Goal: Transaction & Acquisition: Obtain resource

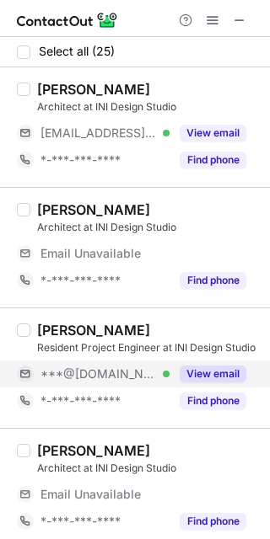
click at [240, 372] on button "View email" at bounding box center [212, 374] width 67 height 17
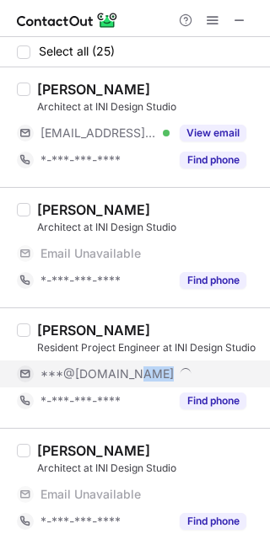
click at [240, 372] on div "***@[DOMAIN_NAME]" at bounding box center [143, 373] width 206 height 15
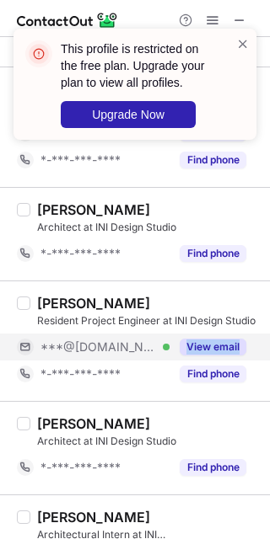
click at [233, 343] on button "View email" at bounding box center [212, 347] width 67 height 17
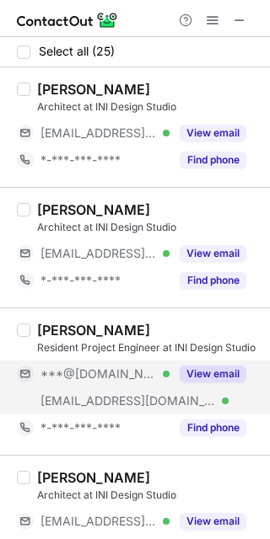
click at [239, 366] on button "View email" at bounding box center [212, 374] width 67 height 17
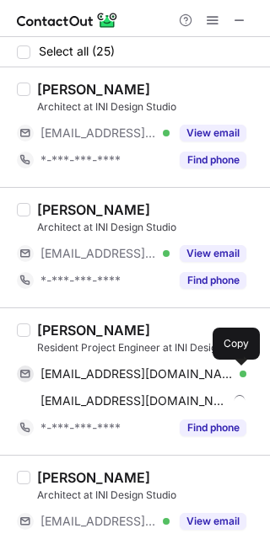
click at [239, 366] on button at bounding box center [237, 374] width 17 height 17
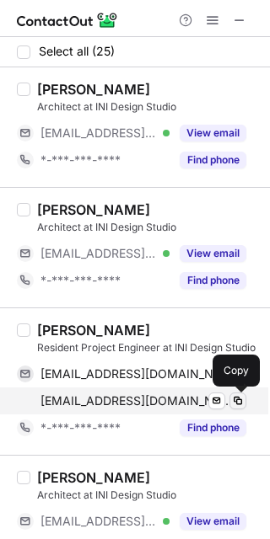
click at [233, 396] on span at bounding box center [237, 400] width 13 height 13
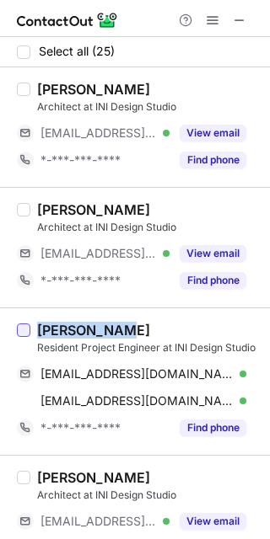
drag, startPoint x: 122, startPoint y: 328, endPoint x: 24, endPoint y: 328, distance: 97.7
click at [24, 328] on div "Aman Thakur Resident Project Engineer at INI Design Studio thakurakr@gmail.com …" at bounding box center [135, 380] width 270 height 147
copy div "Aman Thakur"
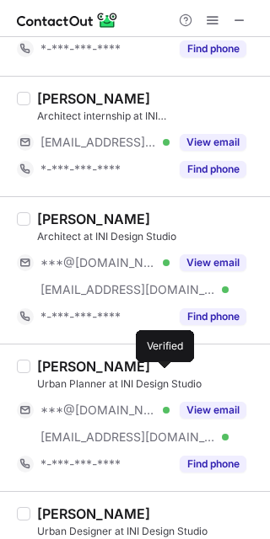
scroll to position [1587, 0]
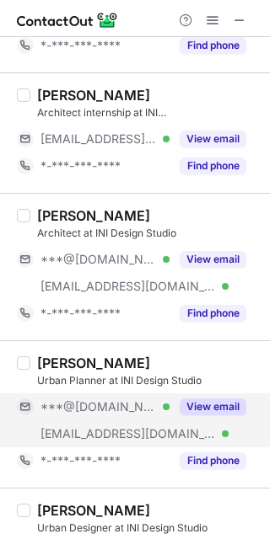
click at [233, 404] on button "View email" at bounding box center [212, 406] width 67 height 17
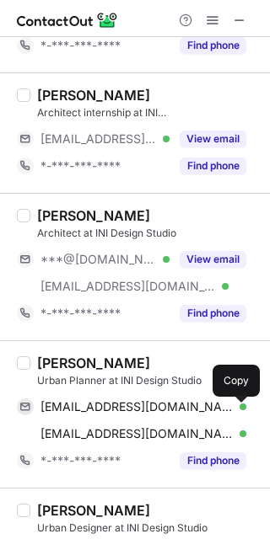
click at [233, 403] on span at bounding box center [237, 406] width 13 height 13
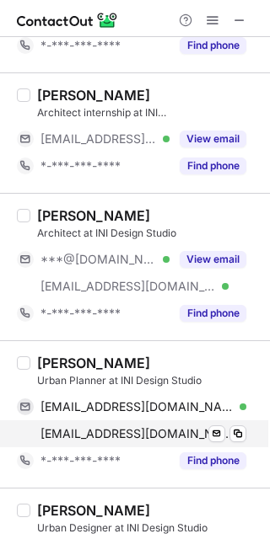
click at [239, 426] on div "nisha.jyoti@inidesignstudio.com Verified Send email Copy" at bounding box center [131, 433] width 229 height 27
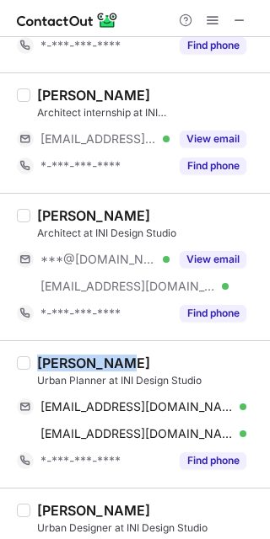
drag, startPoint x: 129, startPoint y: 359, endPoint x: 5, endPoint y: 362, distance: 123.9
click at [5, 362] on div "Nisha Jyoti Urban Planner at INI Design Studio 17sa138nishajyoti@gmail.com Veri…" at bounding box center [135, 413] width 270 height 147
copy div "Nisha Jyoti"
click at [165, 358] on div "Nisha Jyoti" at bounding box center [148, 363] width 222 height 17
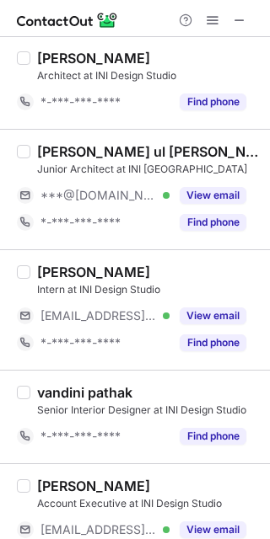
scroll to position [832, 0]
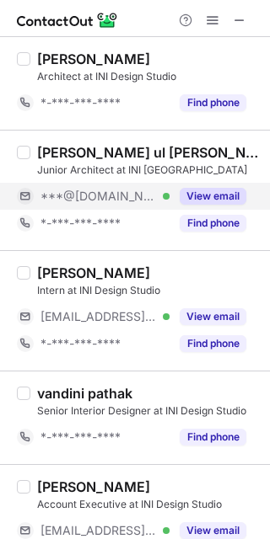
click at [233, 195] on button "View email" at bounding box center [212, 196] width 67 height 17
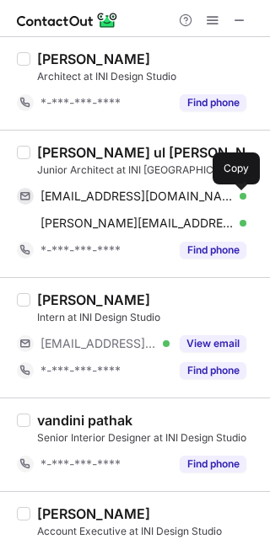
click at [236, 195] on span at bounding box center [237, 196] width 13 height 13
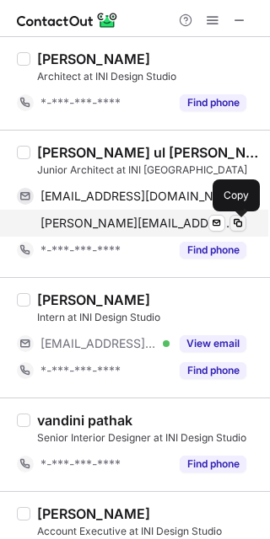
click at [236, 222] on span at bounding box center [237, 222] width 13 height 13
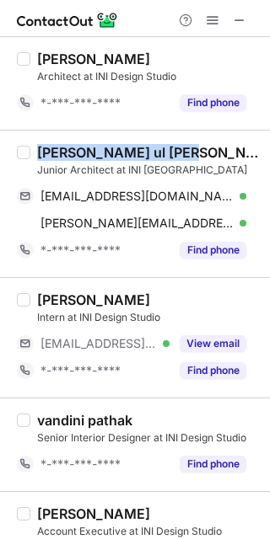
drag, startPoint x: 198, startPoint y: 160, endPoint x: 41, endPoint y: 152, distance: 156.8
click at [41, 152] on div "mohd tanveer ul haque" at bounding box center [148, 152] width 222 height 17
copy div "mohd tanveer ul haque"
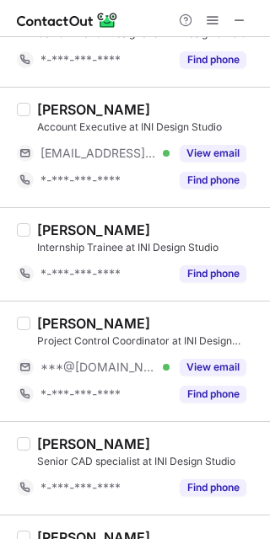
scroll to position [1311, 0]
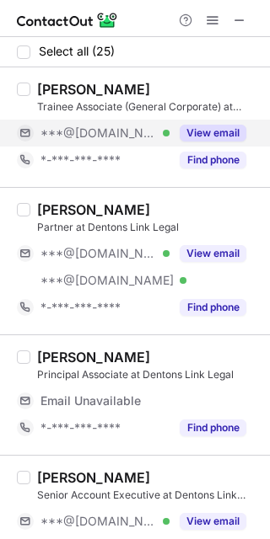
click at [235, 126] on button "View email" at bounding box center [212, 133] width 67 height 17
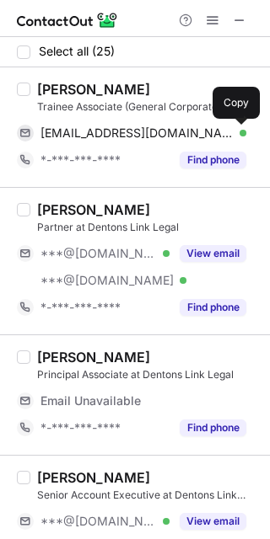
click at [238, 126] on span at bounding box center [237, 132] width 13 height 13
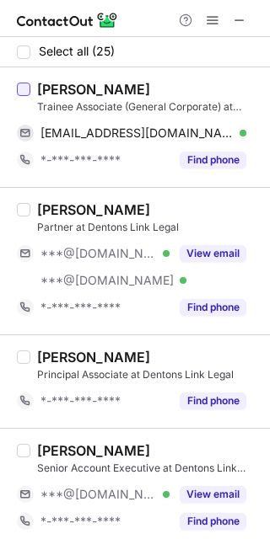
drag, startPoint x: 151, startPoint y: 88, endPoint x: 29, endPoint y: 86, distance: 122.2
click at [29, 86] on div "Divyanshu Vyas Trainee Associate (General Corporate) at Dentons Link Legal divy…" at bounding box center [135, 127] width 270 height 120
copy div "Divyanshu Vyas"
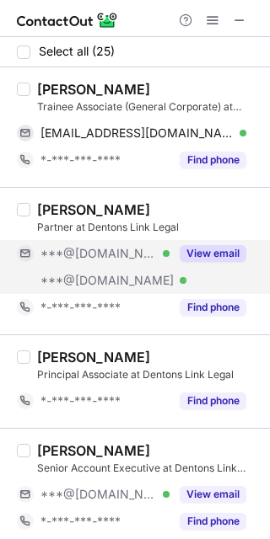
click at [243, 253] on button "View email" at bounding box center [212, 253] width 67 height 17
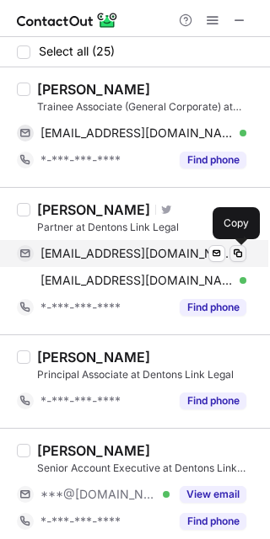
click at [243, 248] on span at bounding box center [237, 253] width 13 height 13
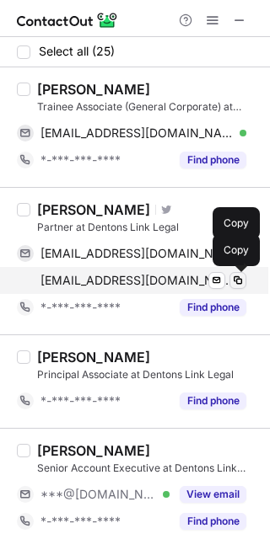
click at [240, 280] on span at bounding box center [237, 280] width 13 height 13
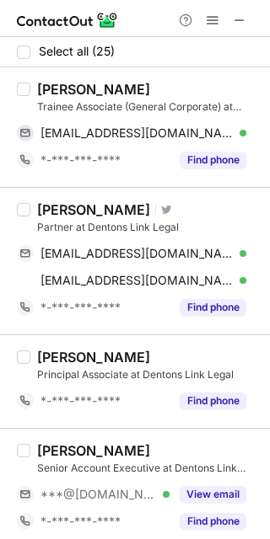
drag, startPoint x: 37, startPoint y: 205, endPoint x: 168, endPoint y: 201, distance: 131.4
click at [168, 202] on div "KAPIL CHAUDHARY Visit Twitter profile" at bounding box center [148, 209] width 222 height 17
copy div "KAPIL CHAUDHARY"
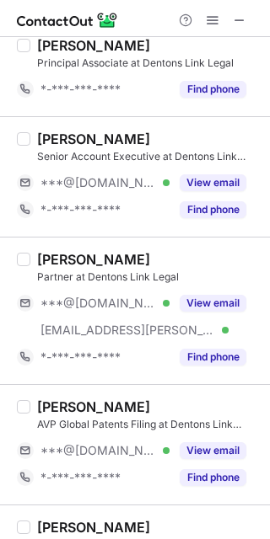
scroll to position [318, 0]
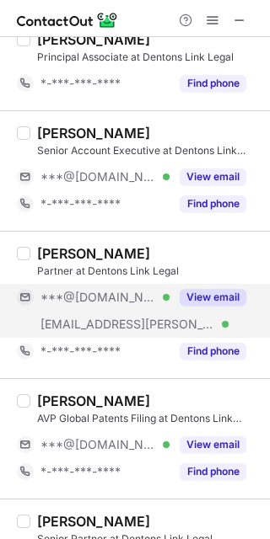
click at [232, 296] on button "View email" at bounding box center [212, 297] width 67 height 17
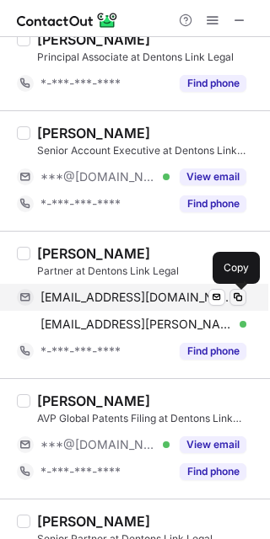
click at [237, 294] on span at bounding box center [237, 297] width 13 height 13
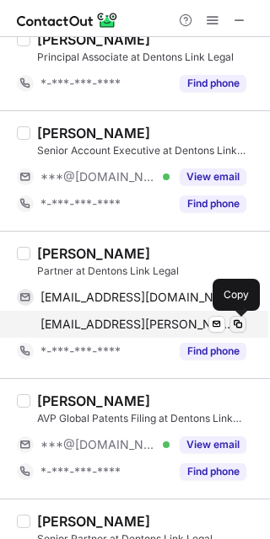
click at [235, 322] on span at bounding box center [237, 324] width 13 height 13
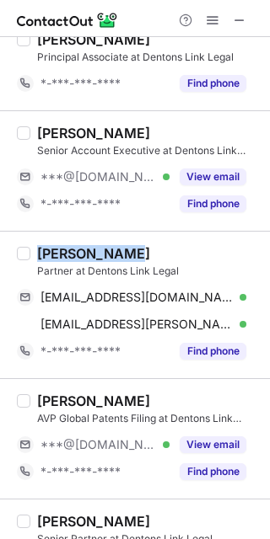
drag, startPoint x: 115, startPoint y: 250, endPoint x: 35, endPoint y: 247, distance: 79.2
click at [35, 247] on div "Avisha Gupta Partner at Dentons Link Legal avisha18889@gmail.com Verified Send …" at bounding box center [144, 305] width 229 height 120
copy div "Avisha Gupta"
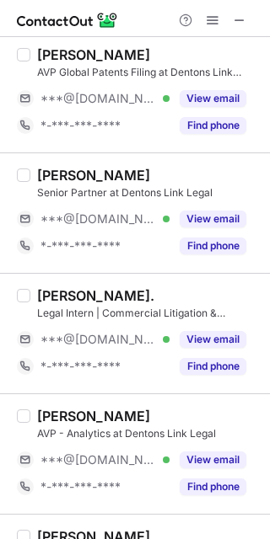
scroll to position [676, 0]
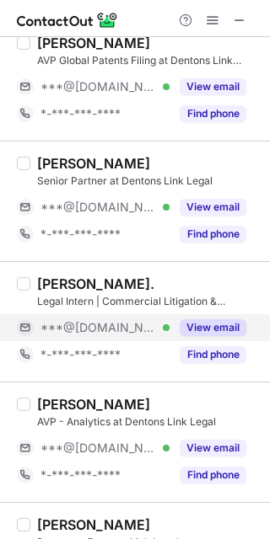
click at [238, 324] on button "View email" at bounding box center [212, 327] width 67 height 17
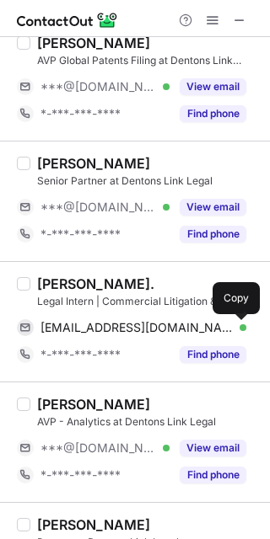
click at [238, 324] on span at bounding box center [237, 327] width 13 height 13
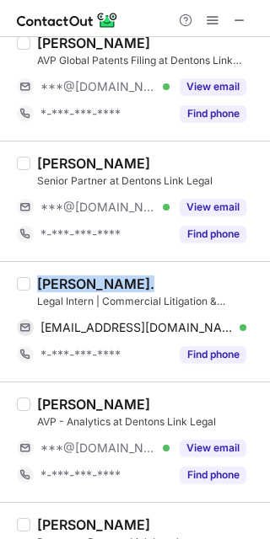
drag, startPoint x: 144, startPoint y: 279, endPoint x: 29, endPoint y: 273, distance: 115.5
click at [29, 273] on div "Madhur Khatri. Legal Intern | Commercial Litigation & Insolvency and Bankruptcy…" at bounding box center [135, 321] width 270 height 120
copy div "Madhur Khatri."
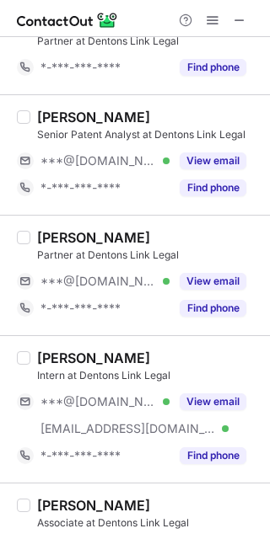
scroll to position [1178, 0]
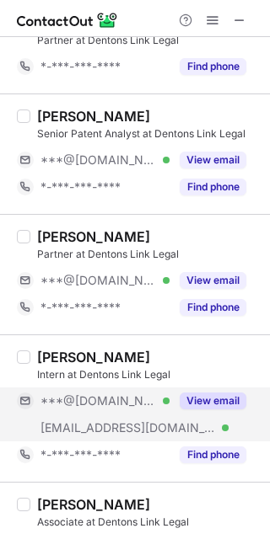
click at [237, 397] on button "View email" at bounding box center [212, 401] width 67 height 17
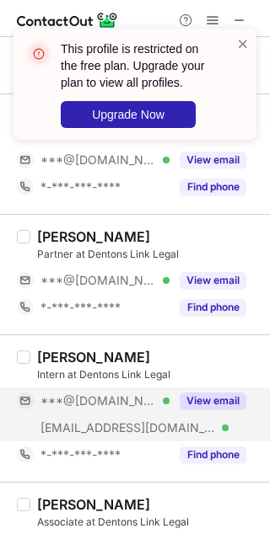
click at [237, 397] on button "View email" at bounding box center [212, 401] width 67 height 17
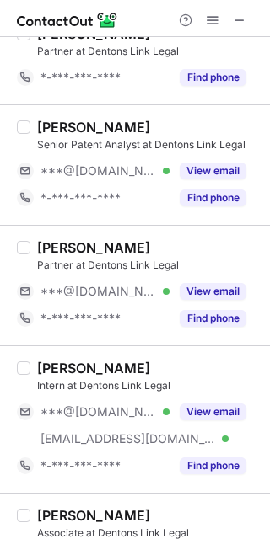
scroll to position [1177, 0]
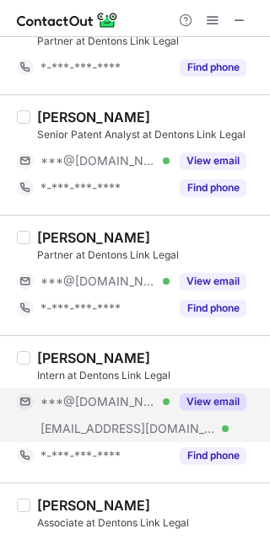
click at [235, 402] on button "View email" at bounding box center [212, 401] width 67 height 17
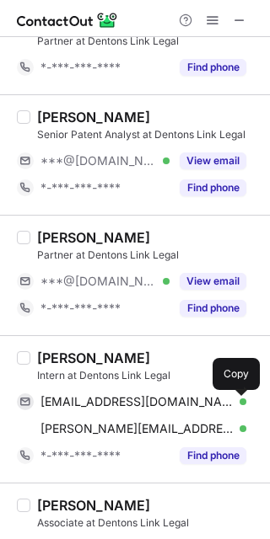
click at [235, 402] on span at bounding box center [237, 401] width 13 height 13
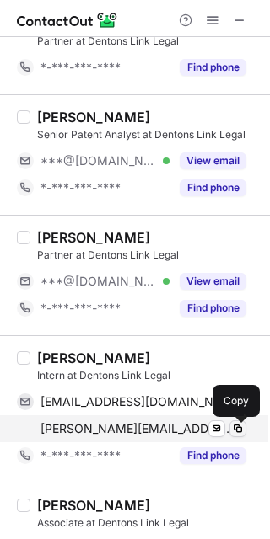
click at [236, 430] on span at bounding box center [237, 428] width 13 height 13
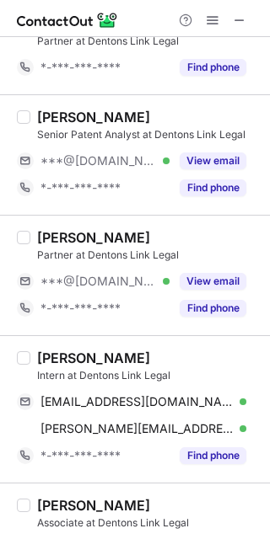
drag, startPoint x: 147, startPoint y: 360, endPoint x: 32, endPoint y: 357, distance: 115.4
click at [32, 357] on div "Jestin Varghese Intern at Dentons Link Legal jestinvarghese24@gmail.com Verifie…" at bounding box center [144, 410] width 229 height 120
copy div "Jestin Varghese"
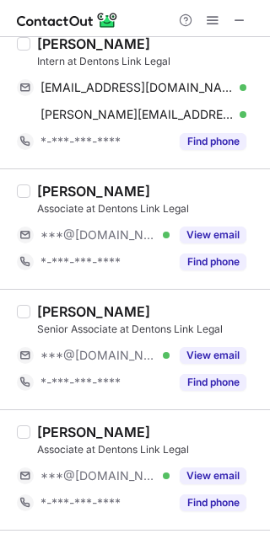
scroll to position [1493, 0]
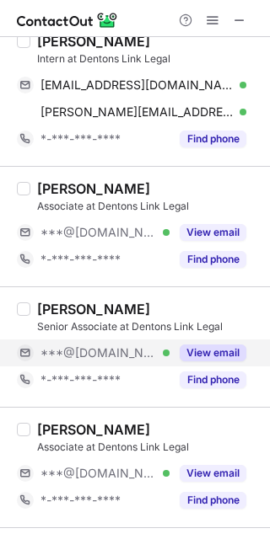
click at [236, 355] on button "View email" at bounding box center [212, 352] width 67 height 17
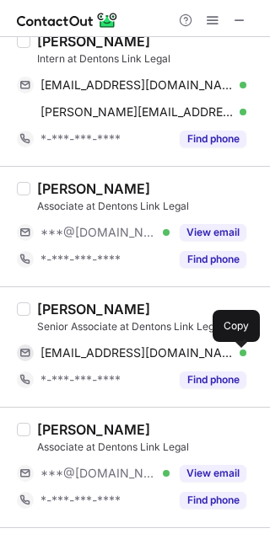
click at [236, 355] on span at bounding box center [237, 352] width 13 height 13
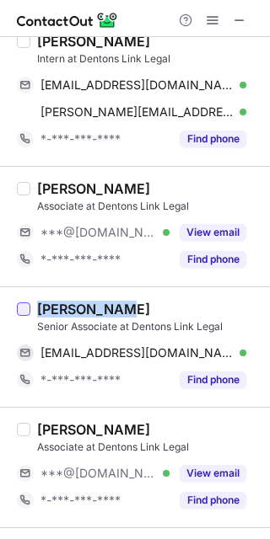
drag, startPoint x: 133, startPoint y: 308, endPoint x: 24, endPoint y: 310, distance: 108.7
click at [24, 310] on div "Somya Yadav Senior Associate at Dentons Link Legal somyayadav148@gmail.com Veri…" at bounding box center [135, 346] width 270 height 120
copy div "Somya Yadav"
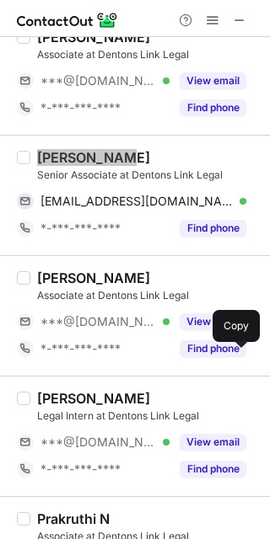
scroll to position [1692, 0]
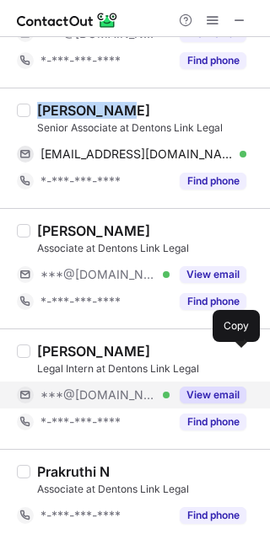
click at [237, 393] on button "View email" at bounding box center [212, 395] width 67 height 17
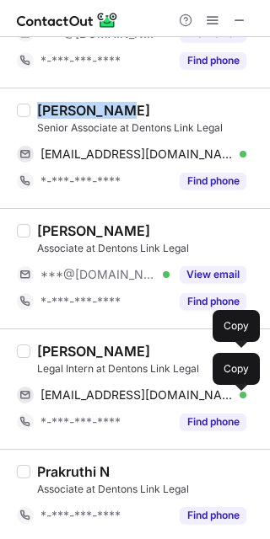
click at [237, 393] on span at bounding box center [237, 394] width 13 height 13
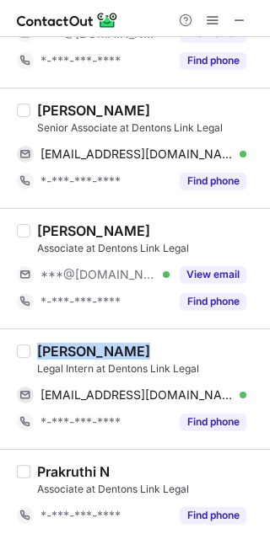
drag, startPoint x: 144, startPoint y: 353, endPoint x: 40, endPoint y: 344, distance: 104.0
click at [40, 344] on div "Apurva Ranjan Legal Intern at Dentons Link Legal apurvar2002@gmail.com Verified…" at bounding box center [135, 388] width 270 height 120
copy div "Apurva Ranjan"
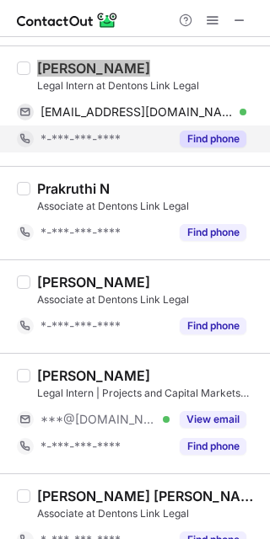
scroll to position [1976, 0]
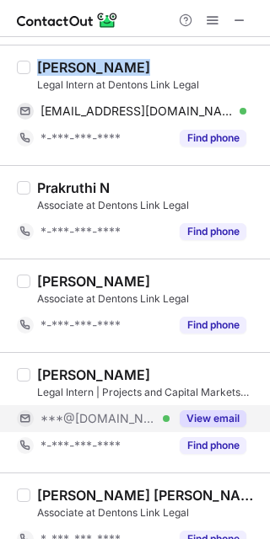
click at [239, 417] on button "View email" at bounding box center [212, 418] width 67 height 17
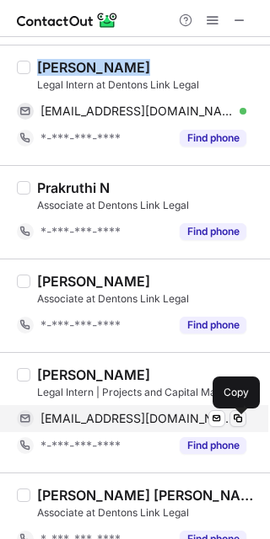
click at [238, 417] on span at bounding box center [237, 418] width 13 height 13
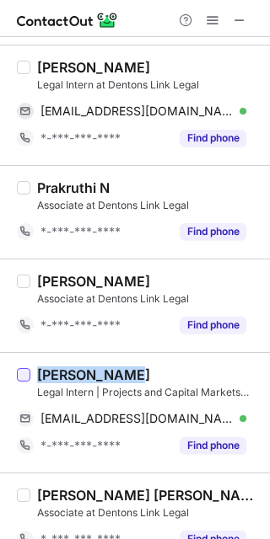
drag, startPoint x: 132, startPoint y: 376, endPoint x: 27, endPoint y: 372, distance: 105.3
click at [27, 372] on div "Vihaan Gupta Legal Intern | Projects and Capital Markets Team at Dentons Link L…" at bounding box center [135, 412] width 270 height 120
copy div "Vihaan Gupta"
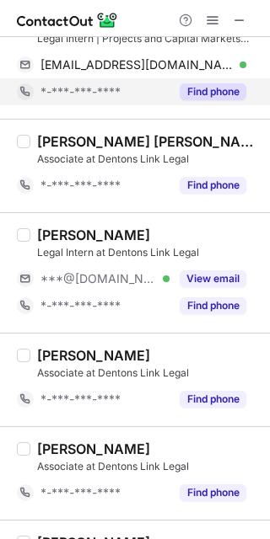
scroll to position [2331, 0]
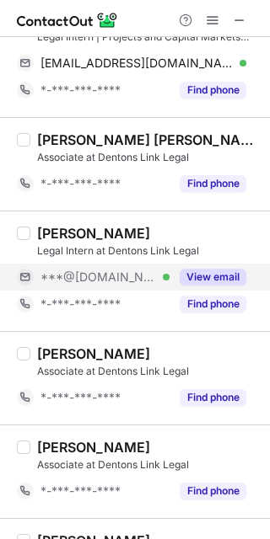
click at [238, 282] on button "View email" at bounding box center [212, 277] width 67 height 17
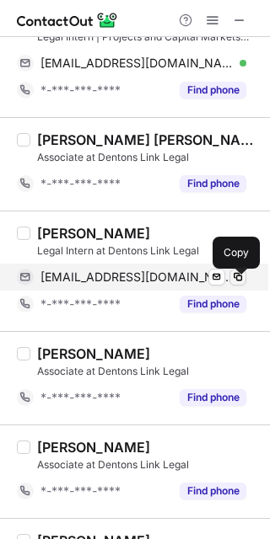
click at [236, 279] on span at bounding box center [237, 276] width 13 height 13
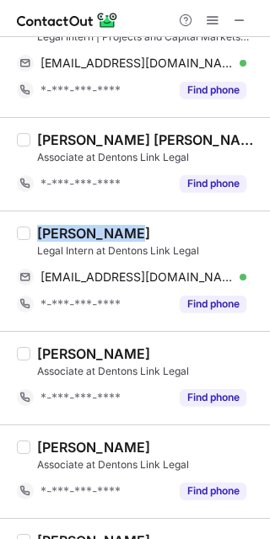
drag, startPoint x: 129, startPoint y: 241, endPoint x: 40, endPoint y: 233, distance: 88.8
click at [40, 233] on div "Anjali Gupta" at bounding box center [148, 233] width 222 height 17
copy div "Anjali Gupta"
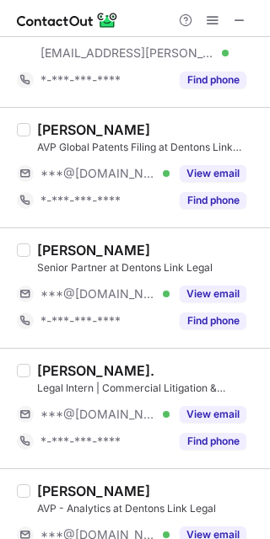
scroll to position [0, 0]
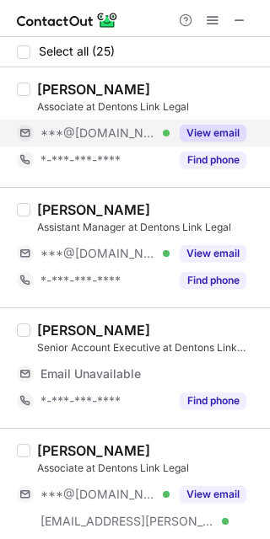
click at [234, 128] on button "View email" at bounding box center [212, 133] width 67 height 17
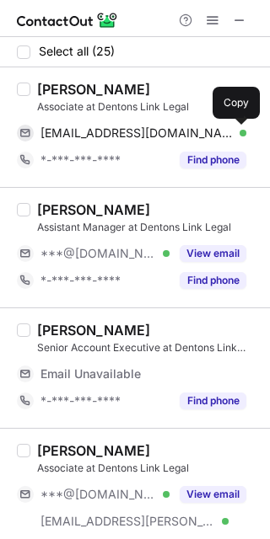
click at [235, 127] on span at bounding box center [237, 132] width 13 height 13
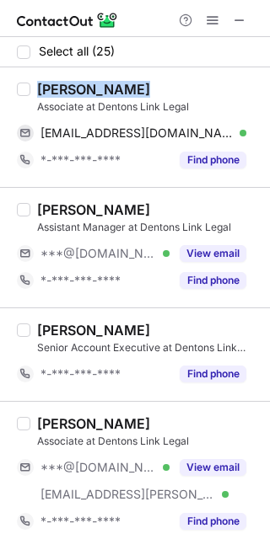
drag, startPoint x: 131, startPoint y: 85, endPoint x: 34, endPoint y: 84, distance: 97.7
click at [34, 84] on div "Sonali Tiwari Associate at Dentons Link Legal sonalitiwari8329@gmail.com Verifi…" at bounding box center [144, 127] width 229 height 93
copy div "Sonali Tiwari"
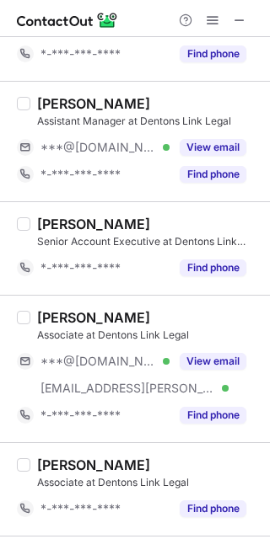
scroll to position [108, 0]
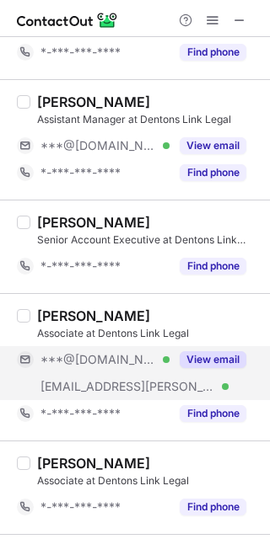
click at [238, 354] on button "View email" at bounding box center [212, 359] width 67 height 17
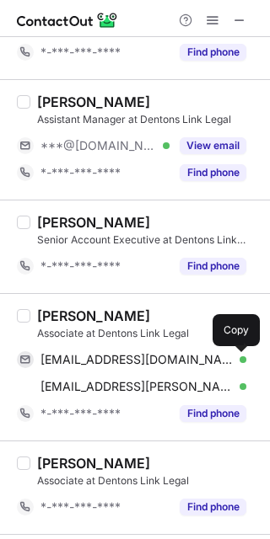
click at [238, 353] on span at bounding box center [237, 359] width 13 height 13
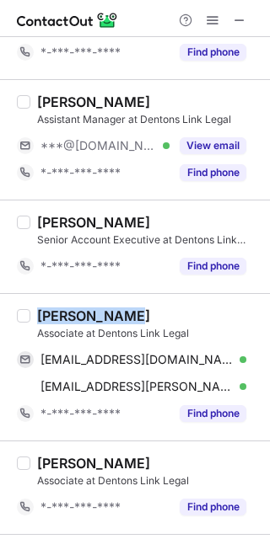
drag, startPoint x: 131, startPoint y: 304, endPoint x: 35, endPoint y: 307, distance: 96.1
click at [35, 307] on div "Arnav Gulati Associate at Dentons Link Legal arnav24g@gmail.com Verified Send e…" at bounding box center [135, 366] width 270 height 147
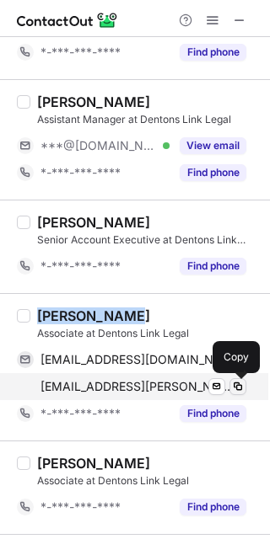
click at [233, 381] on button at bounding box center [237, 386] width 17 height 17
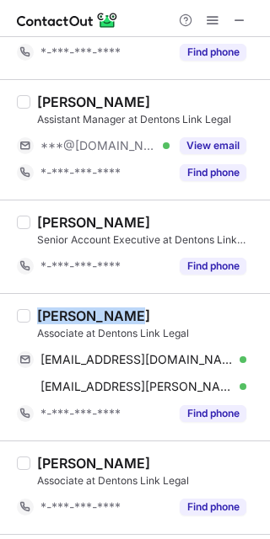
click at [124, 444] on div "Pranav Nair Associate at Dentons Link Legal *-***-***-**** Find phone" at bounding box center [135, 487] width 270 height 93
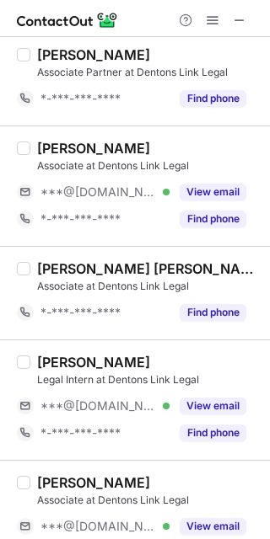
scroll to position [999, 0]
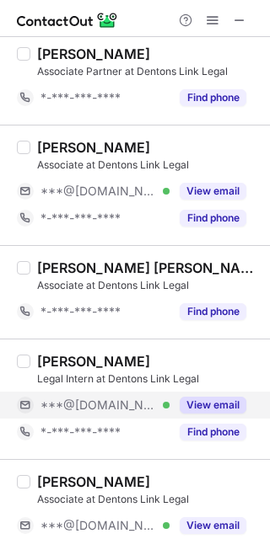
click at [230, 402] on button "View email" at bounding box center [212, 405] width 67 height 17
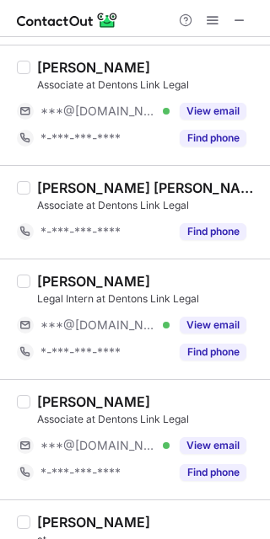
scroll to position [1092, 0]
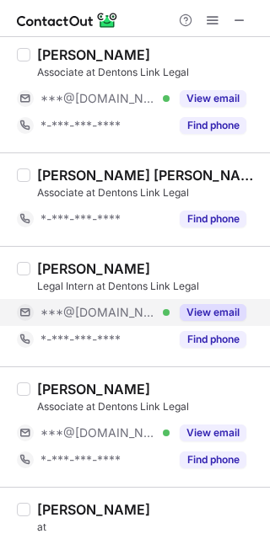
click at [240, 312] on button "View email" at bounding box center [212, 312] width 67 height 17
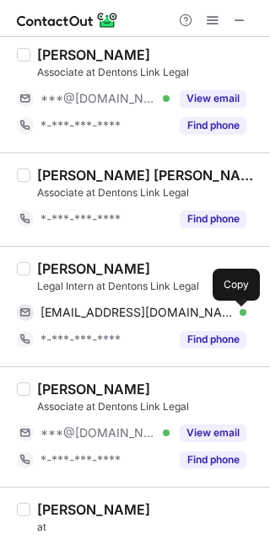
click at [237, 311] on span at bounding box center [237, 312] width 13 height 13
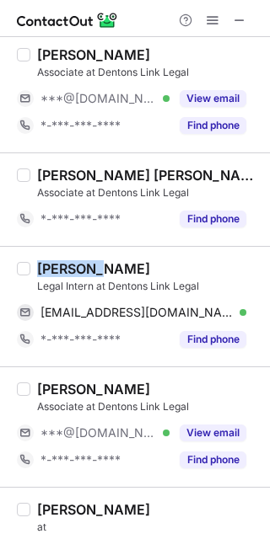
drag, startPoint x: 104, startPoint y: 268, endPoint x: 35, endPoint y: 270, distance: 68.3
click at [35, 270] on div "Riya Jha Legal Intern at Dentons Link Legal riyajha4039@gmail.com Verified Send…" at bounding box center [144, 306] width 229 height 93
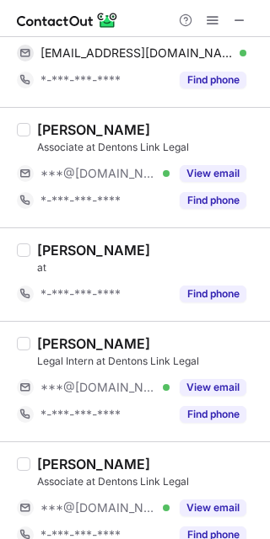
scroll to position [1352, 0]
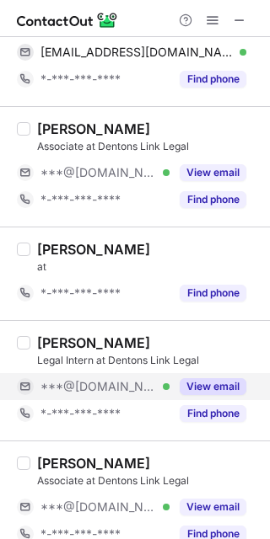
click at [238, 384] on button "View email" at bounding box center [212, 386] width 67 height 17
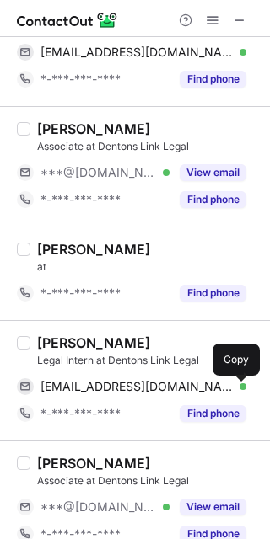
click at [238, 383] on span at bounding box center [237, 386] width 13 height 13
drag, startPoint x: 199, startPoint y: 344, endPoint x: 35, endPoint y: 341, distance: 164.3
click at [35, 341] on div "Krishna Preetham Kanthi Legal Intern at Dentons Link Legal preethamkanthi@gmail…" at bounding box center [144, 380] width 229 height 93
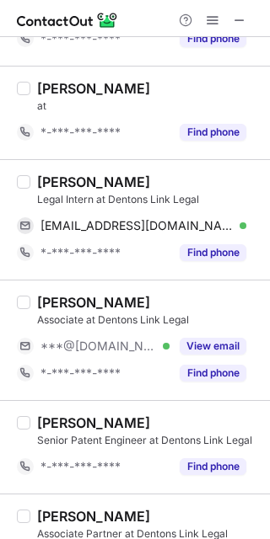
scroll to position [1514, 0]
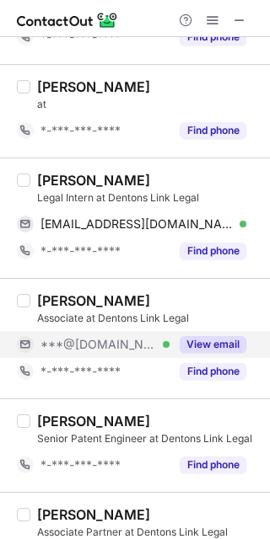
click at [235, 339] on div "View email" at bounding box center [207, 344] width 77 height 27
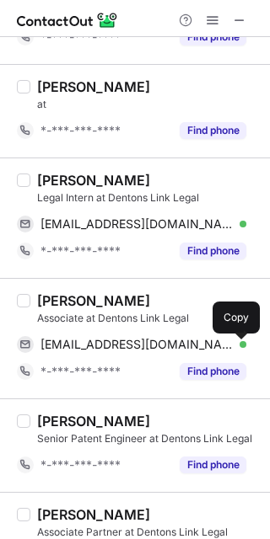
click at [237, 342] on span at bounding box center [237, 344] width 13 height 13
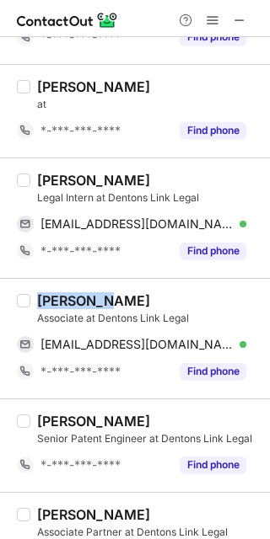
drag, startPoint x: 108, startPoint y: 302, endPoint x: 34, endPoint y: 301, distance: 74.1
click at [32, 301] on div "Ishan Jha Associate at Dentons Link Legal ishanjha25@gmail.com Verified Send em…" at bounding box center [144, 338] width 229 height 93
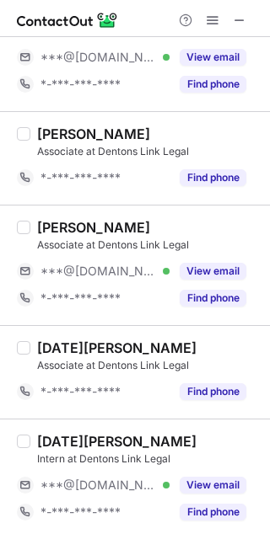
scroll to position [2384, 0]
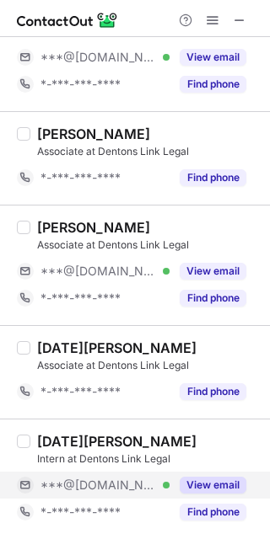
click at [236, 480] on button "View email" at bounding box center [212, 485] width 67 height 17
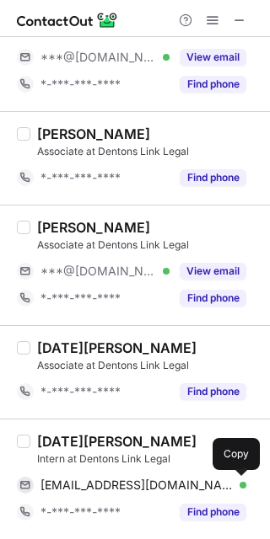
click at [236, 479] on span at bounding box center [237, 484] width 13 height 13
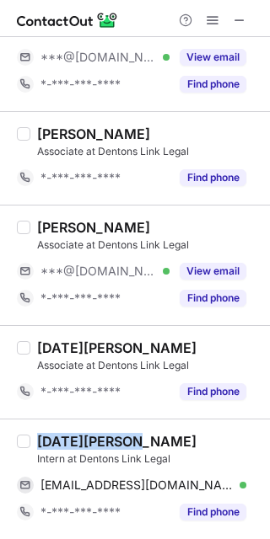
drag, startPoint x: 132, startPoint y: 443, endPoint x: 35, endPoint y: 435, distance: 97.2
click at [35, 435] on div "Kartik Sharma Intern at Dentons Link Legal kartiksharmaitis@gmail.com Verified …" at bounding box center [144, 479] width 229 height 93
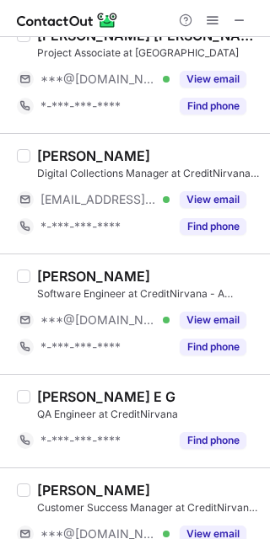
scroll to position [470, 0]
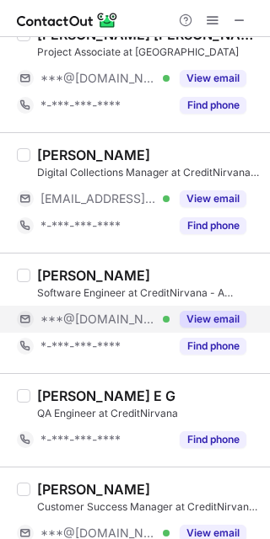
click at [237, 312] on button "View email" at bounding box center [212, 319] width 67 height 17
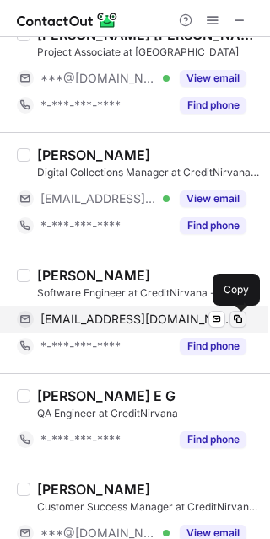
click at [235, 316] on span at bounding box center [237, 318] width 13 height 13
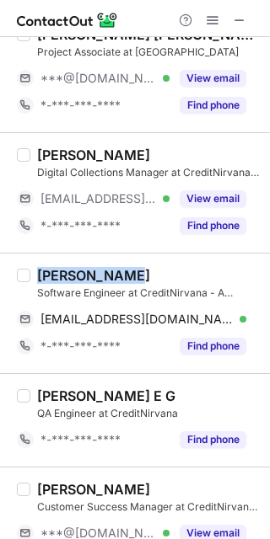
drag, startPoint x: 125, startPoint y: 275, endPoint x: 39, endPoint y: 275, distance: 85.9
click at [39, 275] on div "Sudip Mishra" at bounding box center [148, 275] width 222 height 17
click at [164, 393] on div "Abhirami E G" at bounding box center [148, 395] width 222 height 17
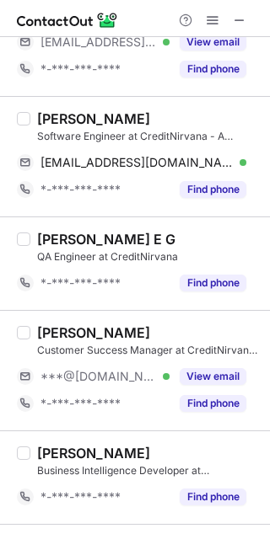
scroll to position [628, 0]
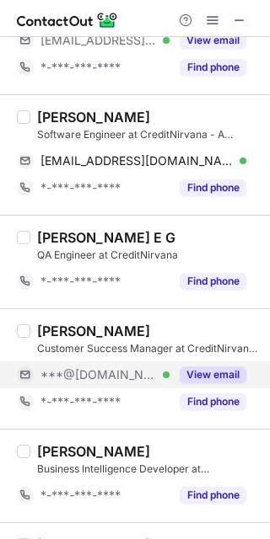
click at [236, 370] on button "View email" at bounding box center [212, 374] width 67 height 17
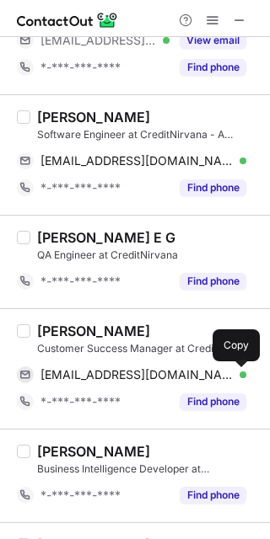
click at [236, 370] on span at bounding box center [237, 374] width 13 height 13
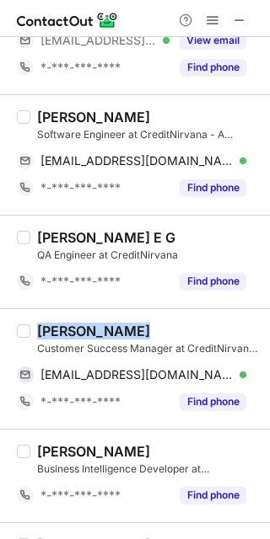
drag, startPoint x: 135, startPoint y: 333, endPoint x: 38, endPoint y: 327, distance: 97.0
click at [38, 327] on div "Jithin Mathew" at bounding box center [148, 331] width 222 height 17
copy div "Jithin Mathew"
click at [176, 434] on div "Sreejesh Nair Business Intelligence Developer at CreditNirvana - A Perfios Comp…" at bounding box center [135, 475] width 270 height 93
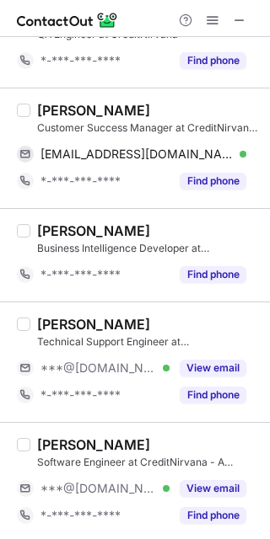
scroll to position [1017, 0]
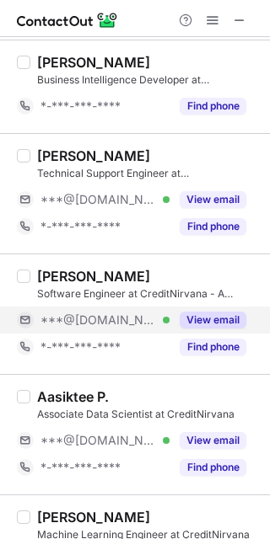
click at [236, 318] on button "View email" at bounding box center [212, 320] width 67 height 17
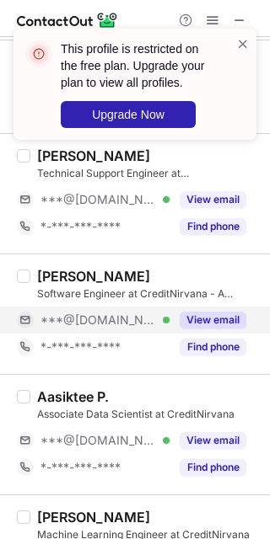
click at [236, 318] on button "View email" at bounding box center [212, 320] width 67 height 17
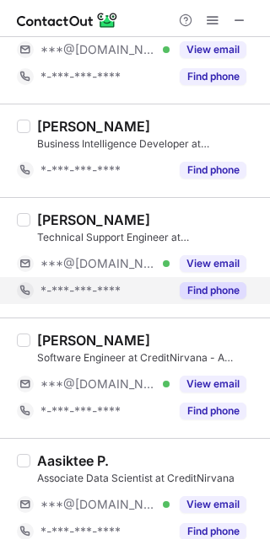
scroll to position [954, 0]
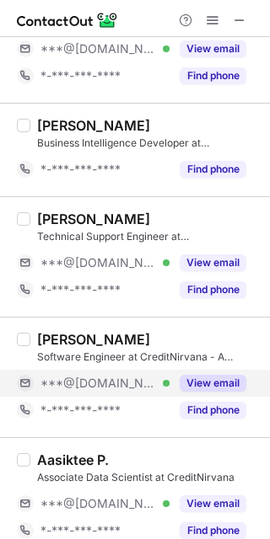
click at [233, 378] on button "View email" at bounding box center [212, 383] width 67 height 17
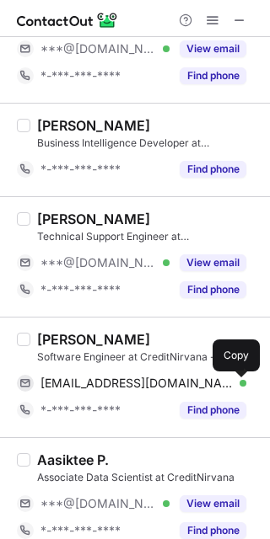
click at [238, 377] on button at bounding box center [237, 383] width 17 height 17
drag, startPoint x: 152, startPoint y: 339, endPoint x: 32, endPoint y: 340, distance: 120.5
click at [32, 340] on div "Anup Prabhakar Software Engineer at CreditNirvana - A Perfios Company anupprabh…" at bounding box center [144, 377] width 229 height 93
copy div "Anup Prabhakar"
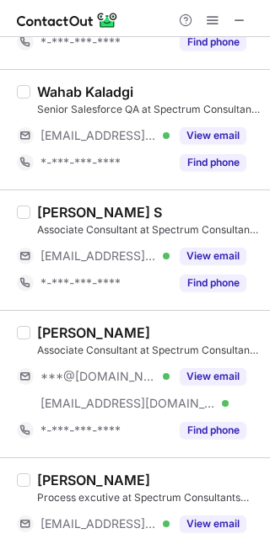
scroll to position [1995, 0]
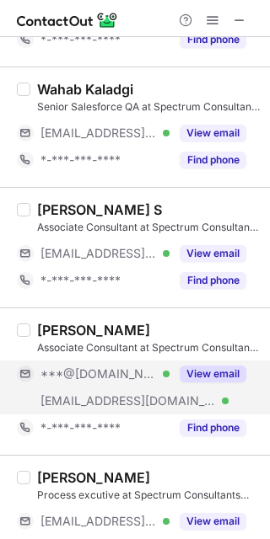
click at [238, 372] on button "View email" at bounding box center [212, 374] width 67 height 17
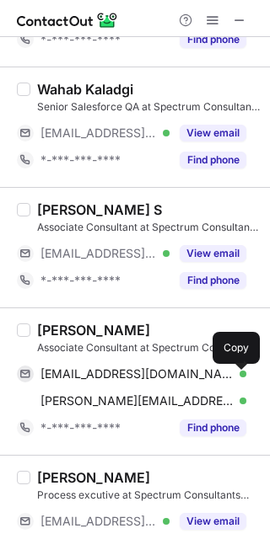
click at [238, 372] on span at bounding box center [237, 373] width 13 height 13
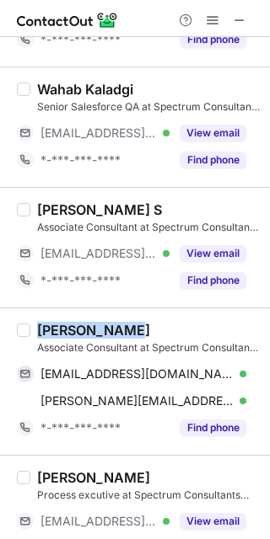
drag, startPoint x: 128, startPoint y: 326, endPoint x: 12, endPoint y: 337, distance: 116.8
click at [12, 337] on div "Palkesh Vyas Associate Consultant at Spectrum Consultants India Private Limited…" at bounding box center [135, 380] width 270 height 147
copy div "Palkesh Vyas"
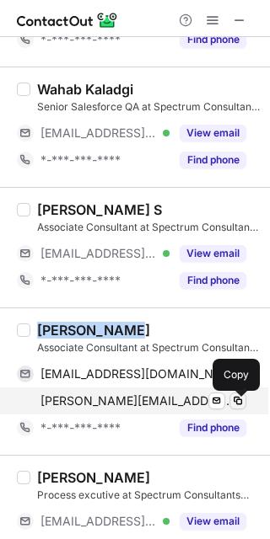
click at [239, 400] on span at bounding box center [237, 400] width 13 height 13
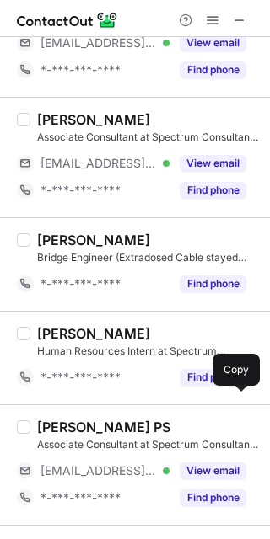
scroll to position [2680, 0]
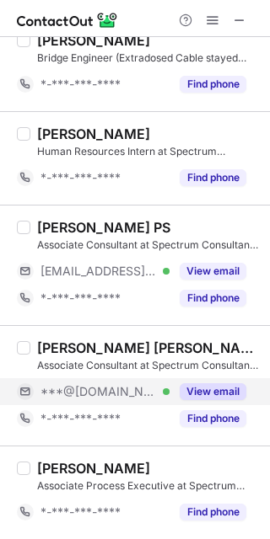
click at [239, 389] on button "View email" at bounding box center [212, 391] width 67 height 17
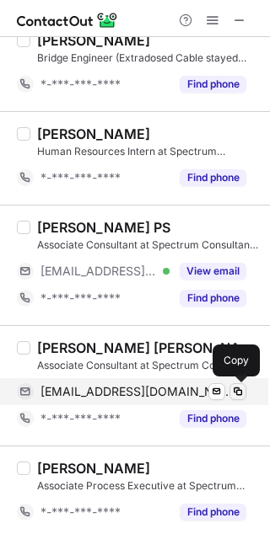
click at [239, 385] on span at bounding box center [237, 391] width 13 height 13
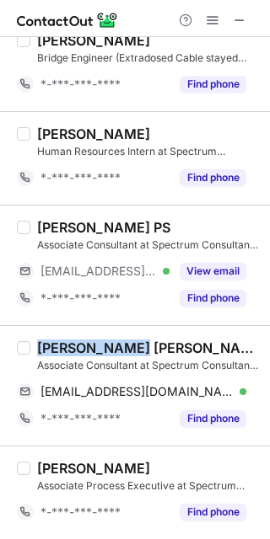
drag, startPoint x: 131, startPoint y: 339, endPoint x: 30, endPoint y: 352, distance: 101.1
click at [30, 352] on div "Tulika Tulika Associate Consultant at Spectrum Consultants India Private Limite…" at bounding box center [144, 385] width 229 height 93
copy div "Tulika Tulika"
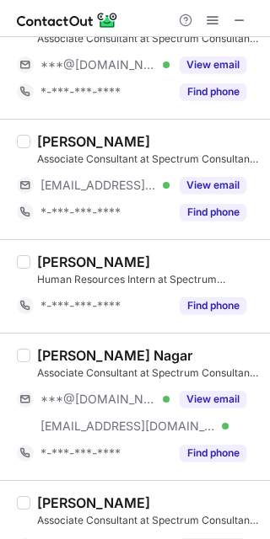
scroll to position [579, 0]
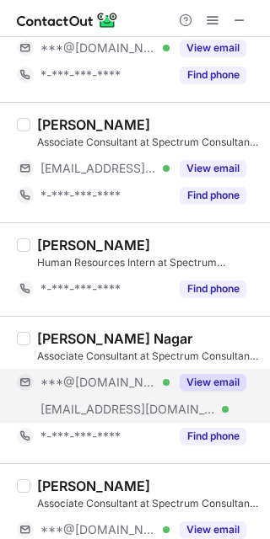
click at [235, 378] on button "View email" at bounding box center [212, 382] width 67 height 17
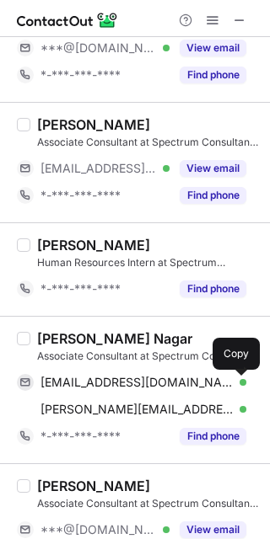
click at [235, 378] on span at bounding box center [237, 382] width 13 height 13
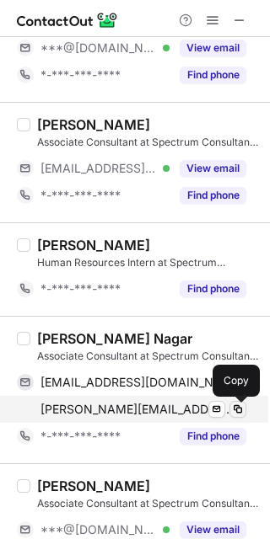
click at [237, 407] on span at bounding box center [237, 409] width 13 height 13
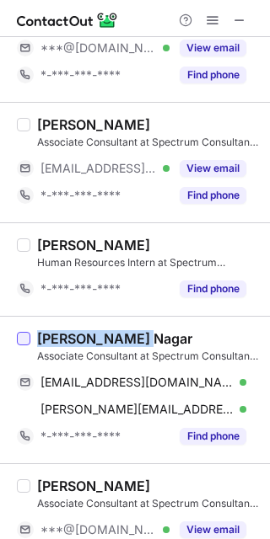
drag, startPoint x: 152, startPoint y: 339, endPoint x: 24, endPoint y: 339, distance: 128.0
click at [24, 339] on div "Mokshada Nagar Associate Consultant at Spectrum Consultants India Private Limit…" at bounding box center [135, 389] width 270 height 147
copy div "Mokshada Nagar"
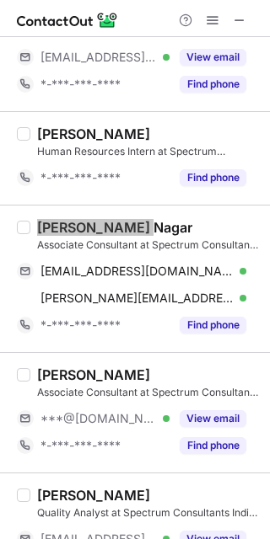
scroll to position [692, 0]
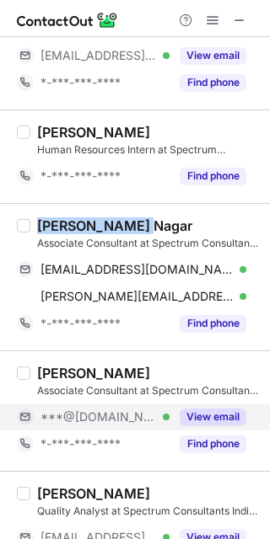
click at [236, 412] on button "View email" at bounding box center [212, 417] width 67 height 17
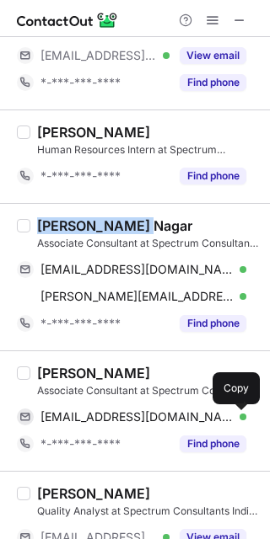
click at [236, 412] on span at bounding box center [237, 416] width 13 height 13
drag, startPoint x: 162, startPoint y: 377, endPoint x: 35, endPoint y: 376, distance: 127.2
click at [35, 376] on div "Anshuman Singh Associate Consultant at Spectrum Consultants India Private Limit…" at bounding box center [144, 411] width 229 height 93
copy div "Anshuman Singh"
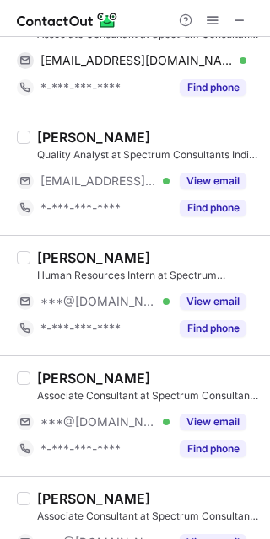
scroll to position [1058, 0]
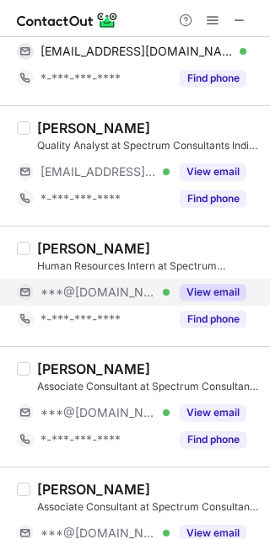
click at [235, 291] on button "View email" at bounding box center [212, 292] width 67 height 17
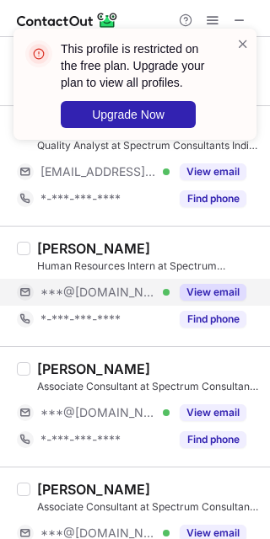
click at [235, 291] on button "View email" at bounding box center [212, 292] width 67 height 17
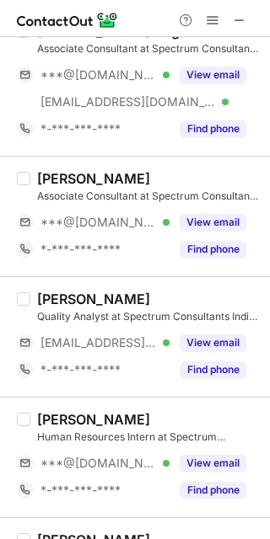
scroll to position [1012, 0]
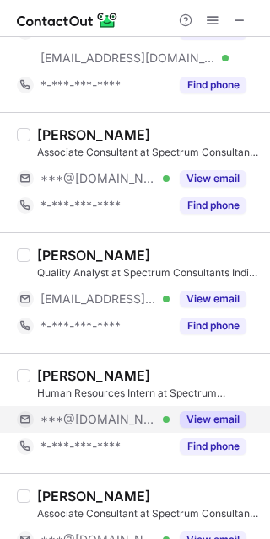
click at [237, 422] on button "View email" at bounding box center [212, 419] width 67 height 17
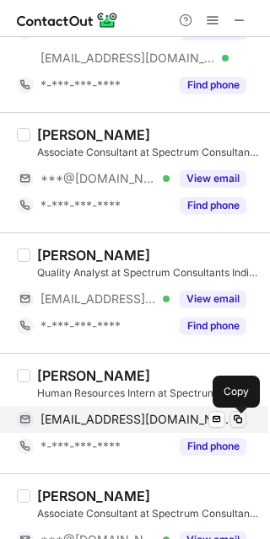
click at [237, 417] on span at bounding box center [237, 419] width 13 height 13
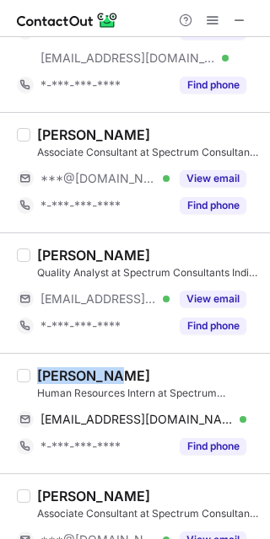
drag, startPoint x: 107, startPoint y: 373, endPoint x: 8, endPoint y: 384, distance: 99.2
click at [8, 384] on div "Mithali N. Human Resources Intern at Spectrum Consultants India Private Limited…" at bounding box center [135, 413] width 270 height 120
copy div "Mithali N."
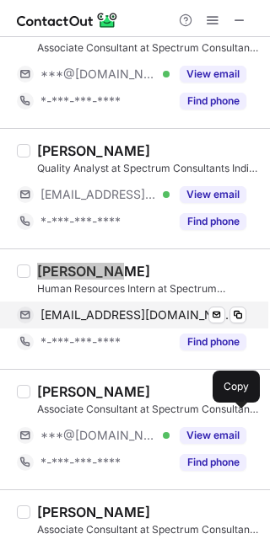
scroll to position [1117, 0]
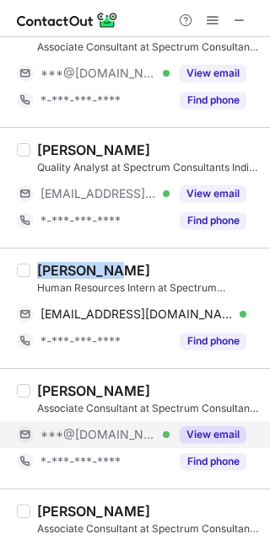
click at [238, 436] on button "View email" at bounding box center [212, 434] width 67 height 17
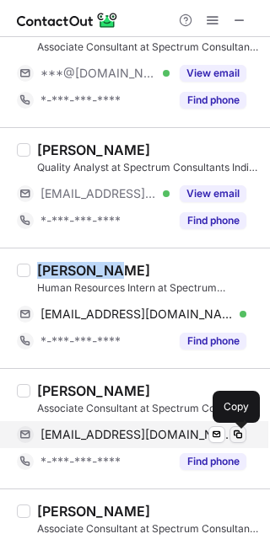
click at [236, 430] on span at bounding box center [237, 434] width 13 height 13
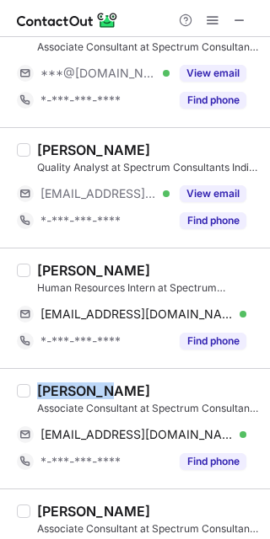
drag, startPoint x: 109, startPoint y: 389, endPoint x: 34, endPoint y: 388, distance: 75.0
click at [34, 388] on div "Ansh Jain Associate Consultant at Spectrum Consultants India Private Limited ja…" at bounding box center [144, 428] width 229 height 93
copy div "Ansh Jain"
click at [155, 389] on div "Ansh Jain" at bounding box center [148, 390] width 222 height 17
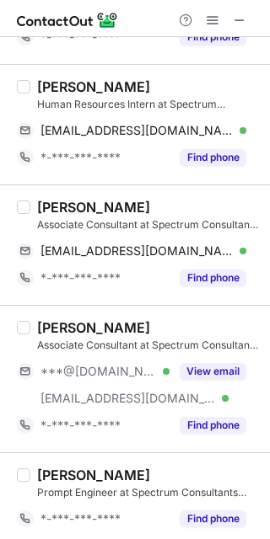
scroll to position [1311, 0]
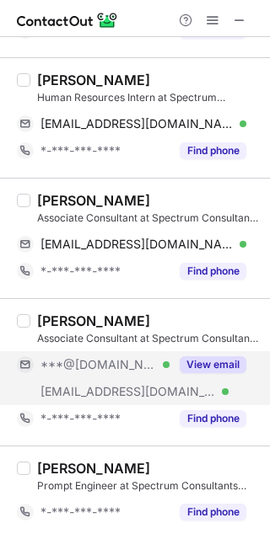
click at [238, 359] on button "View email" at bounding box center [212, 364] width 67 height 17
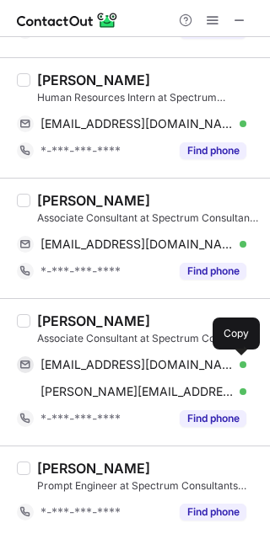
click at [238, 359] on span at bounding box center [237, 364] width 13 height 13
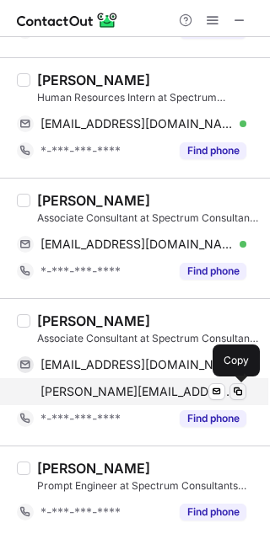
click at [240, 388] on span at bounding box center [237, 391] width 13 height 13
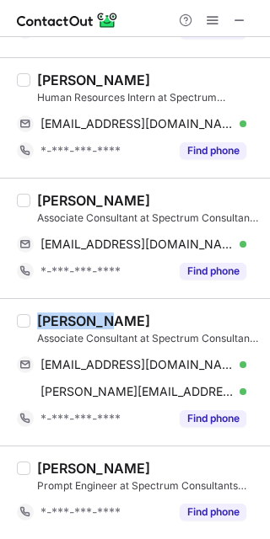
drag, startPoint x: 108, startPoint y: 323, endPoint x: 38, endPoint y: 320, distance: 70.0
click at [38, 320] on div "Yogita S." at bounding box center [148, 320] width 222 height 17
copy div "Yogita S."
click at [190, 450] on div "Shreya Bhattacharjee Prompt Engineer at Spectrum Consultants India Private Limi…" at bounding box center [135, 492] width 270 height 93
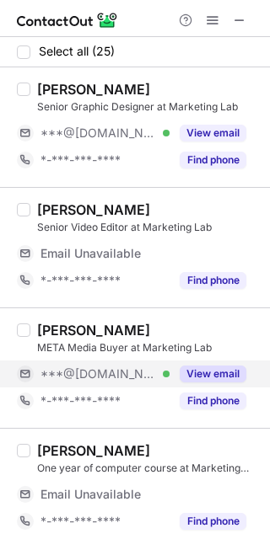
click at [237, 369] on button "View email" at bounding box center [212, 374] width 67 height 17
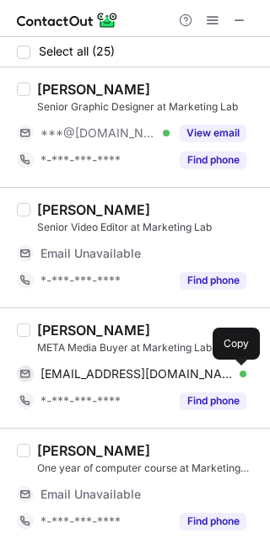
click at [237, 369] on span at bounding box center [237, 373] width 13 height 13
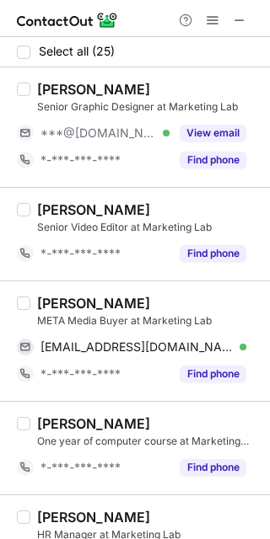
drag, startPoint x: 163, startPoint y: 305, endPoint x: 37, endPoint y: 301, distance: 125.6
click at [37, 301] on div "[PERSON_NAME]" at bounding box center [148, 303] width 222 height 17
copy div "[PERSON_NAME]"
click at [182, 301] on div "[PERSON_NAME]" at bounding box center [148, 303] width 222 height 17
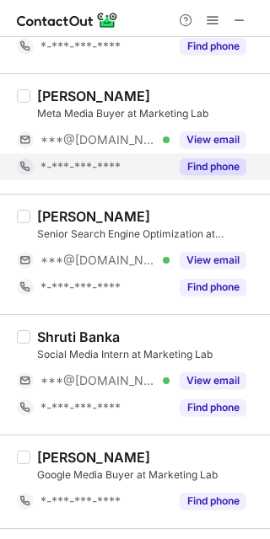
scroll to position [1187, 0]
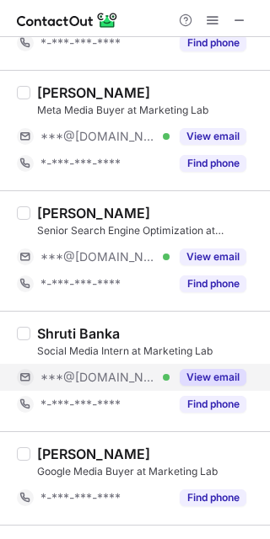
click at [240, 379] on button "View email" at bounding box center [212, 377] width 67 height 17
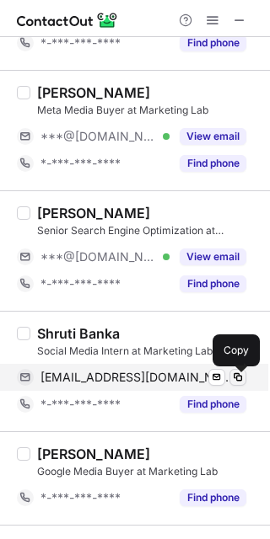
click at [235, 372] on button at bounding box center [237, 377] width 17 height 17
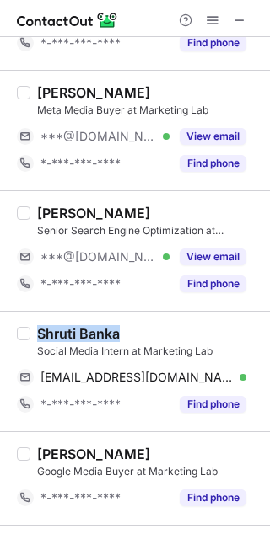
drag, startPoint x: 129, startPoint y: 331, endPoint x: 39, endPoint y: 330, distance: 90.1
click at [39, 330] on div "Shruti Banka" at bounding box center [148, 333] width 222 height 17
copy div "Shruti Banka"
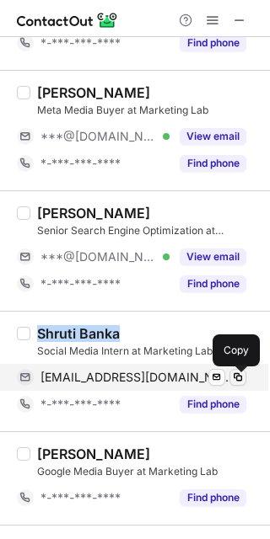
click at [237, 379] on span at bounding box center [237, 377] width 13 height 13
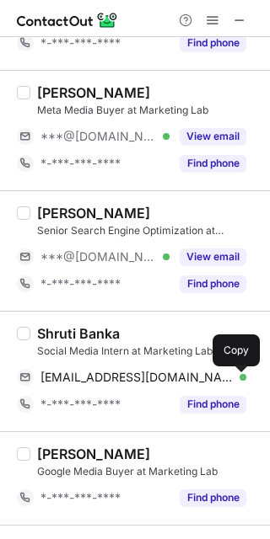
click at [159, 448] on div "[PERSON_NAME] Google Media Buyer at Marketing Lab *-***-***-**** Find phone" at bounding box center [135, 477] width 270 height 93
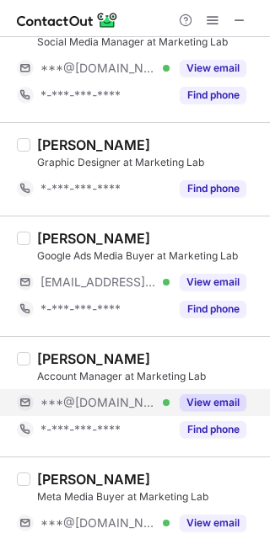
scroll to position [2045, 0]
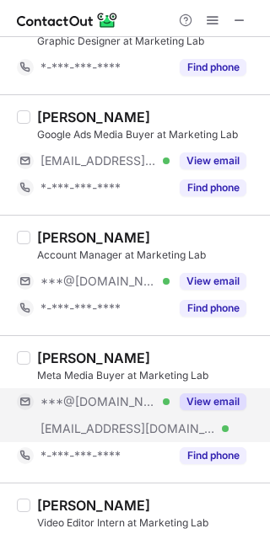
click at [233, 400] on button "View email" at bounding box center [212, 401] width 67 height 17
